Goal: Information Seeking & Learning: Learn about a topic

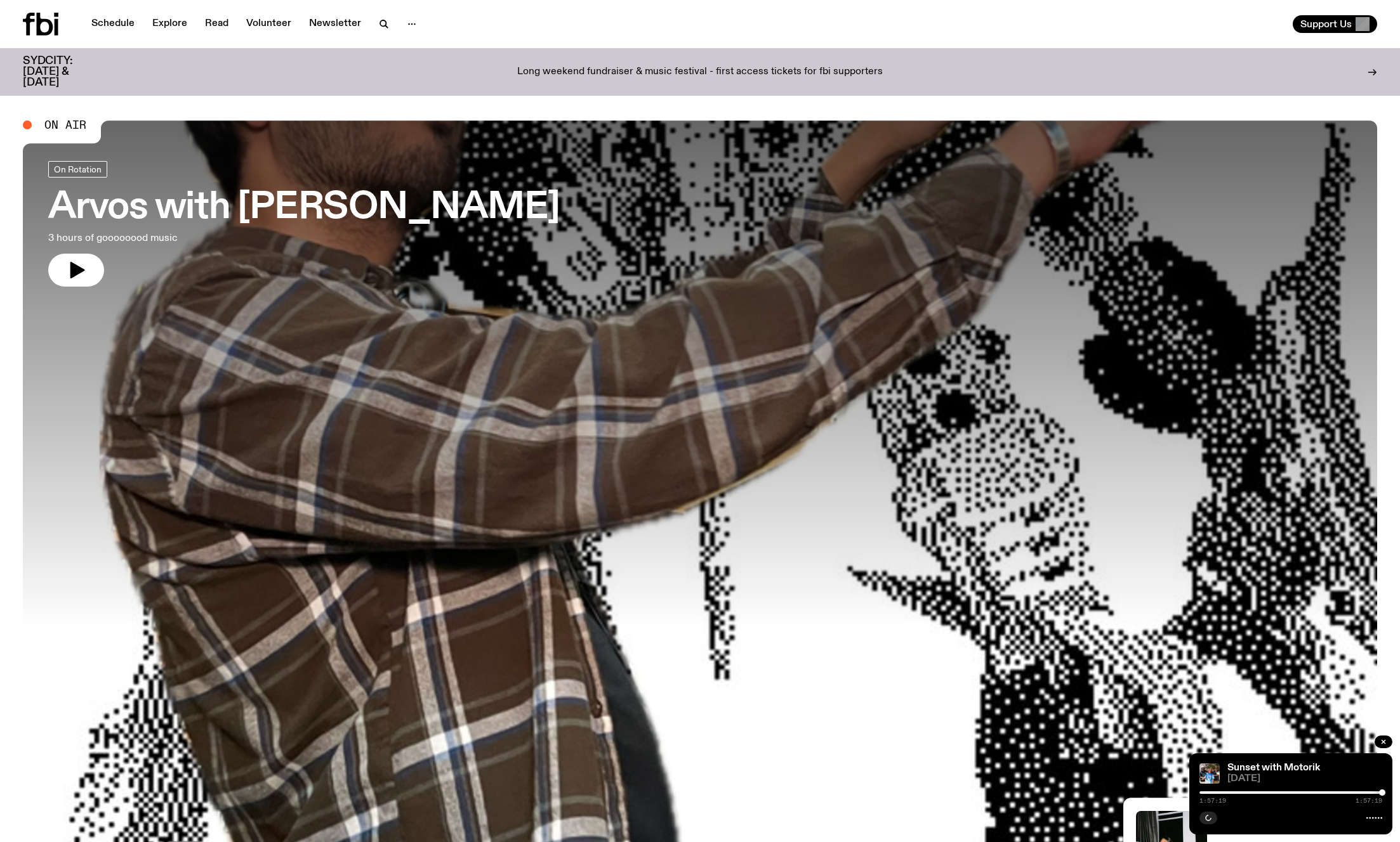
click at [39, 32] on icon at bounding box center [45, 24] width 17 height 23
click at [110, 26] on link "Schedule" at bounding box center [113, 24] width 59 height 18
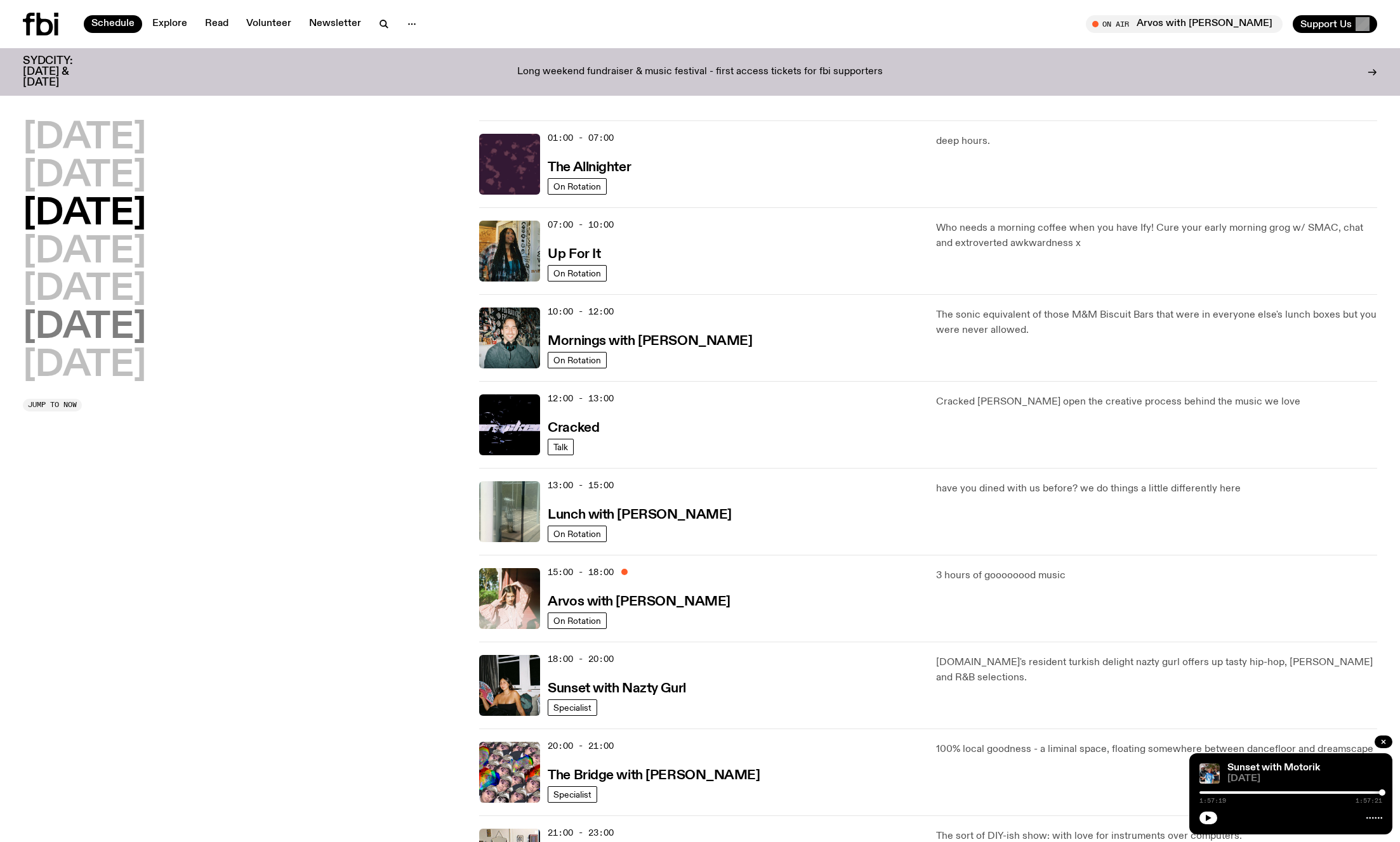
click at [110, 322] on h2 "[DATE]" at bounding box center [85, 328] width 123 height 36
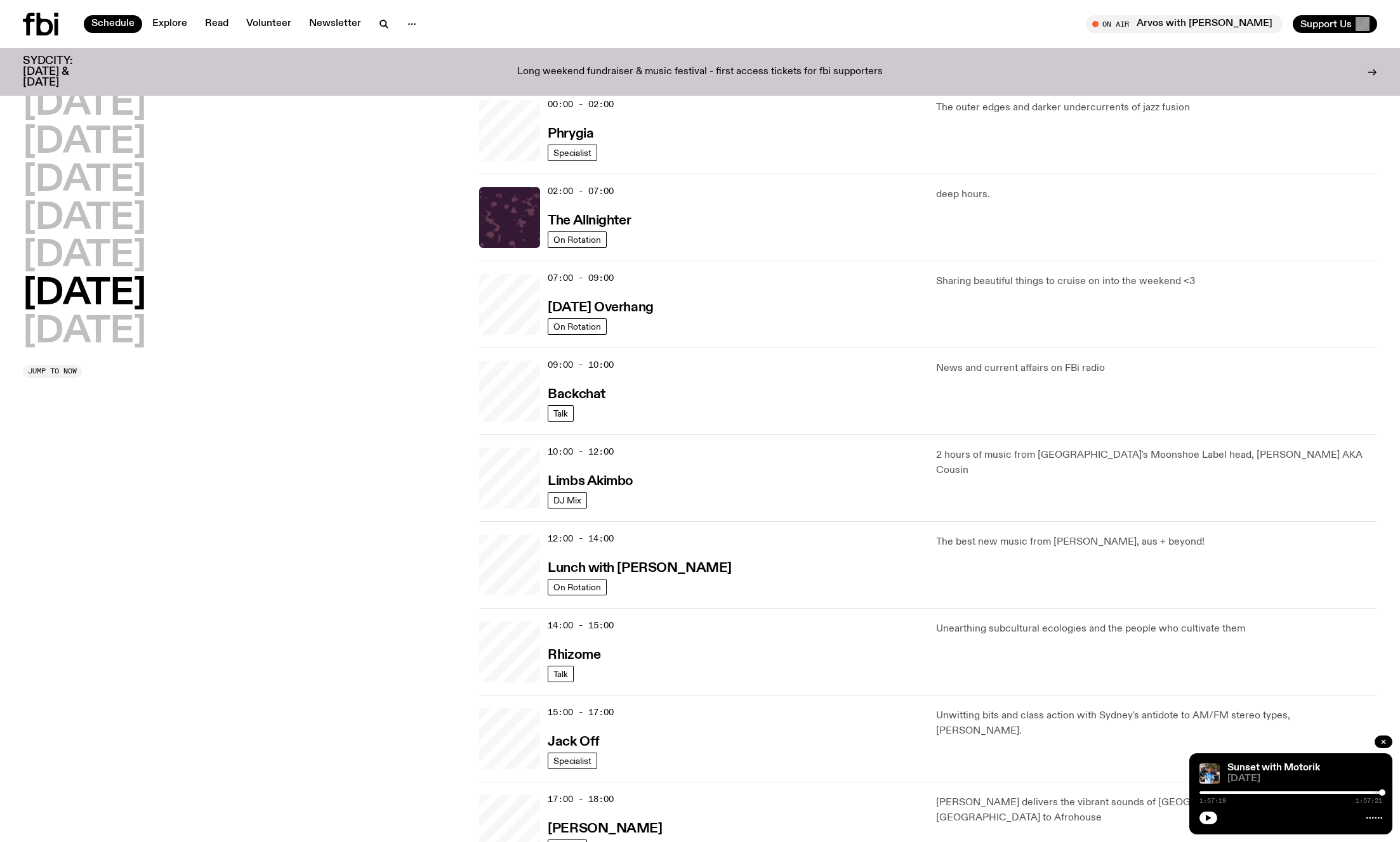
scroll to position [36, 0]
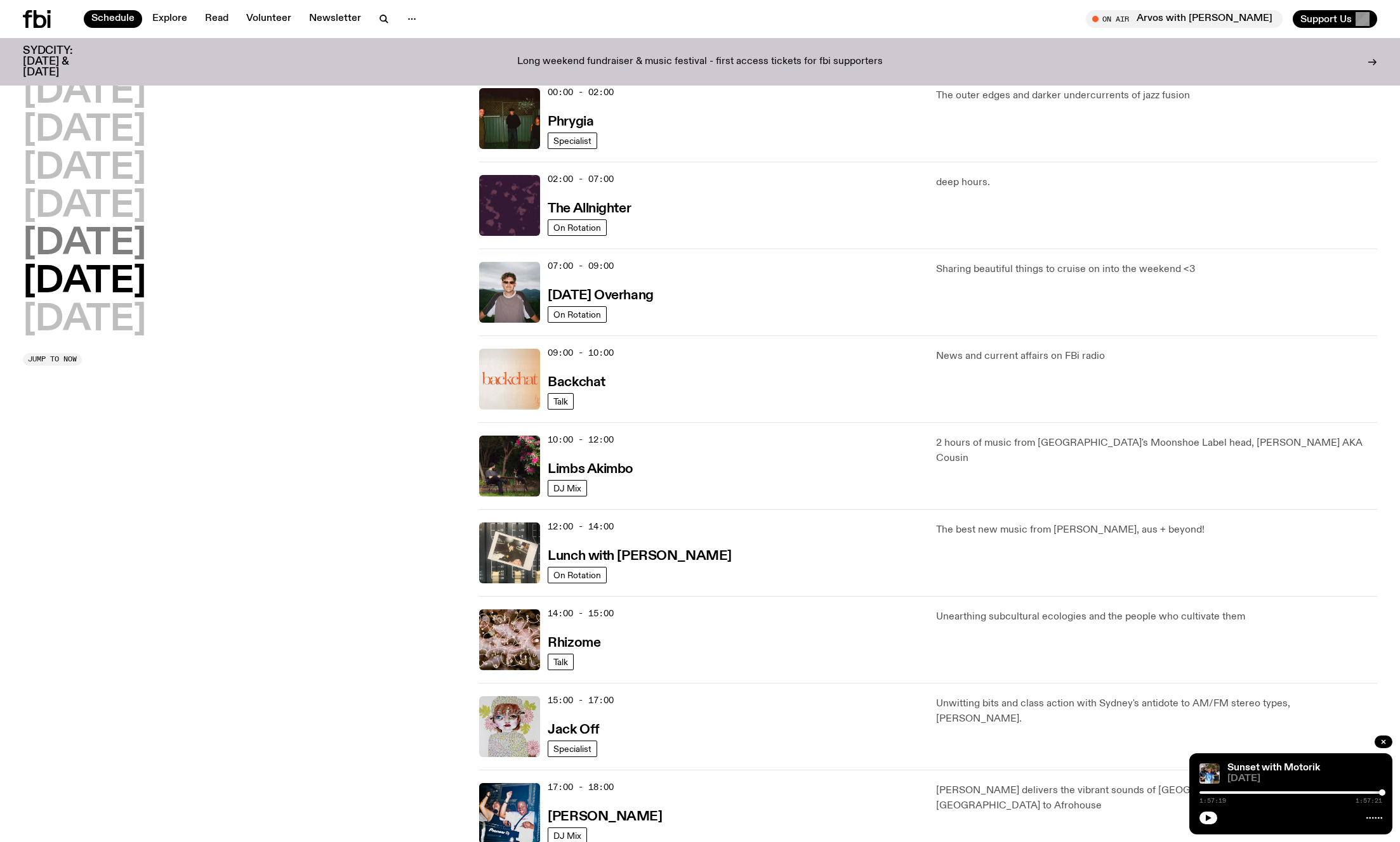
click at [95, 248] on h2 "[DATE]" at bounding box center [85, 244] width 123 height 36
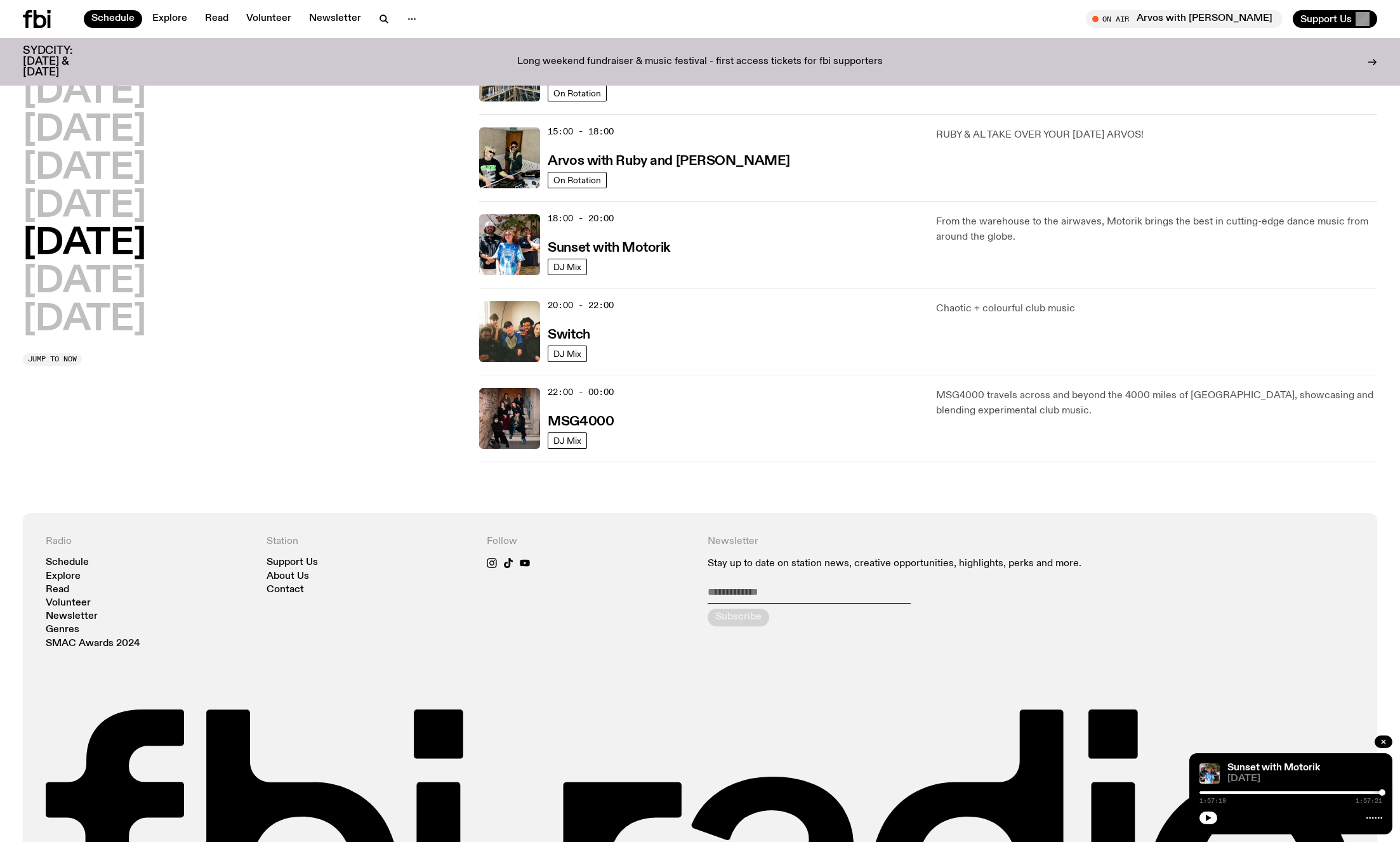
scroll to position [336, 0]
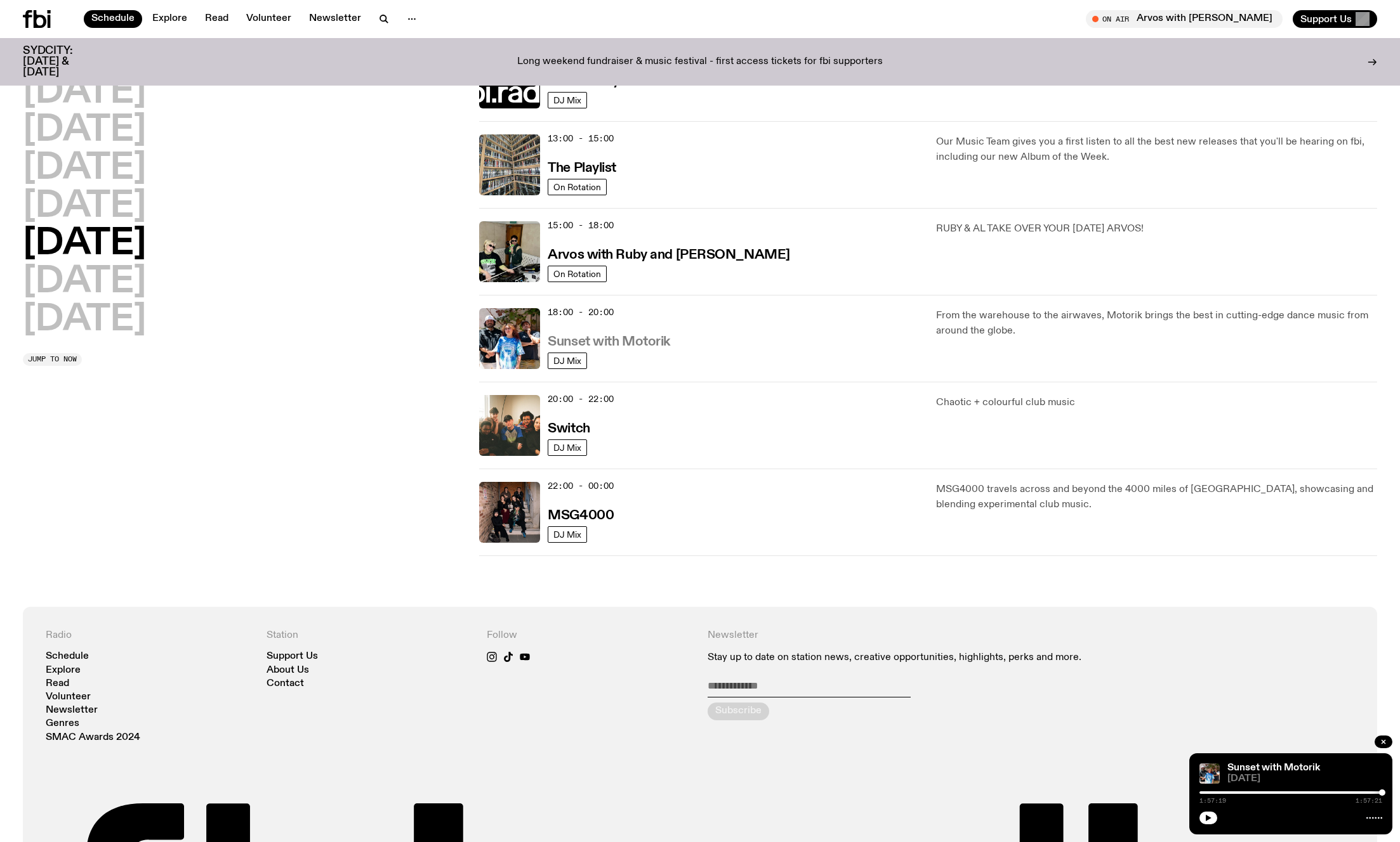
click at [632, 342] on h3 "Sunset with Motorik" at bounding box center [609, 342] width 123 height 13
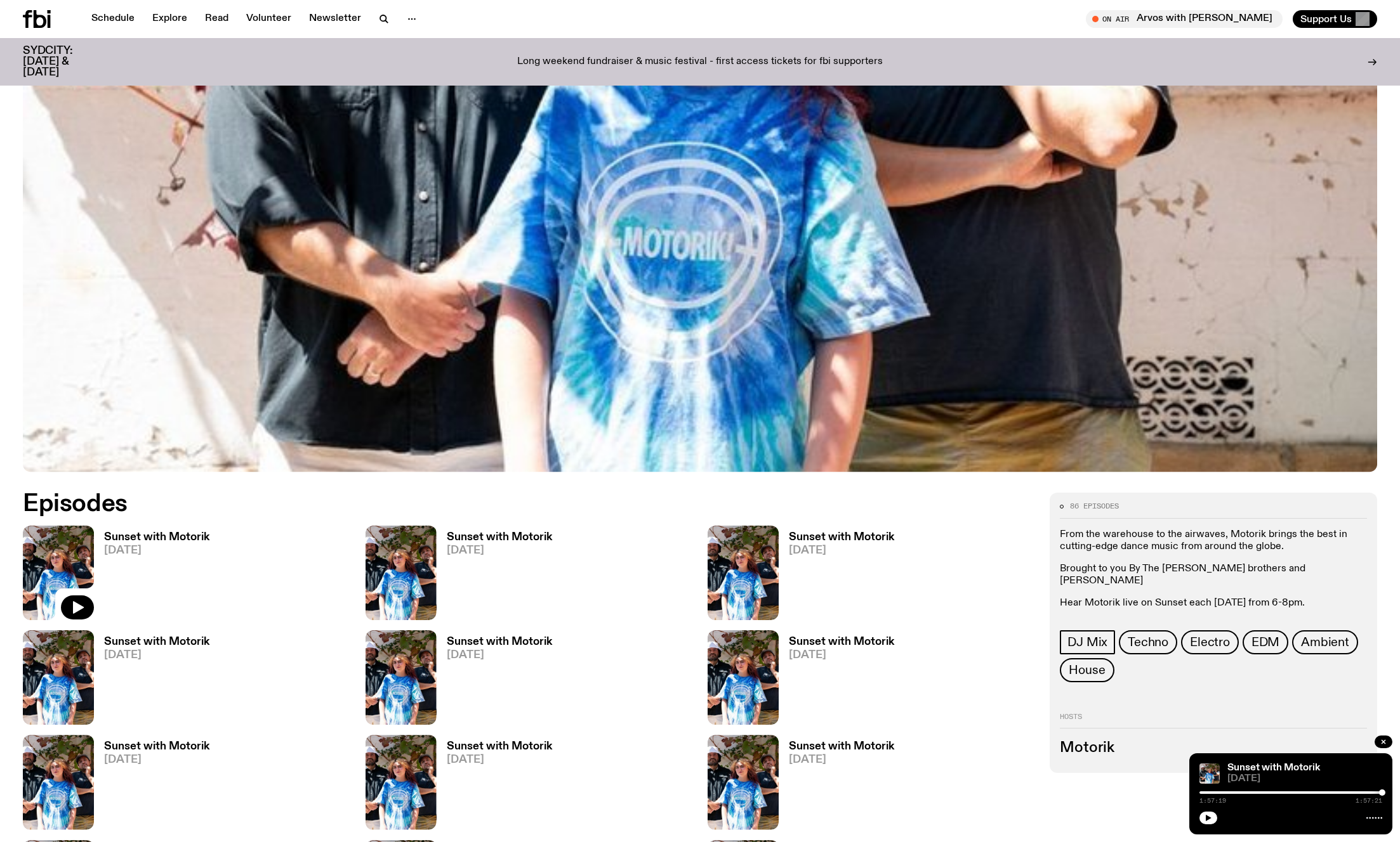
scroll to position [433, 0]
